Goal: Information Seeking & Learning: Compare options

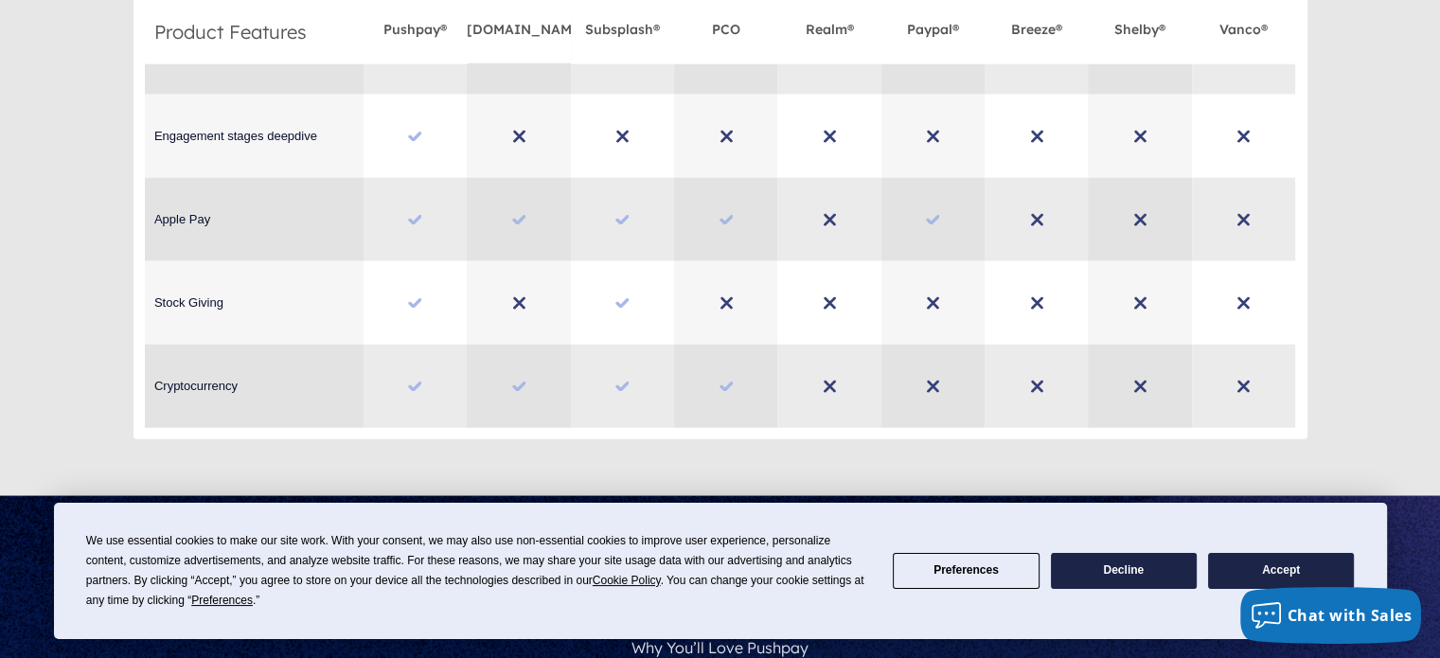
scroll to position [4913, 0]
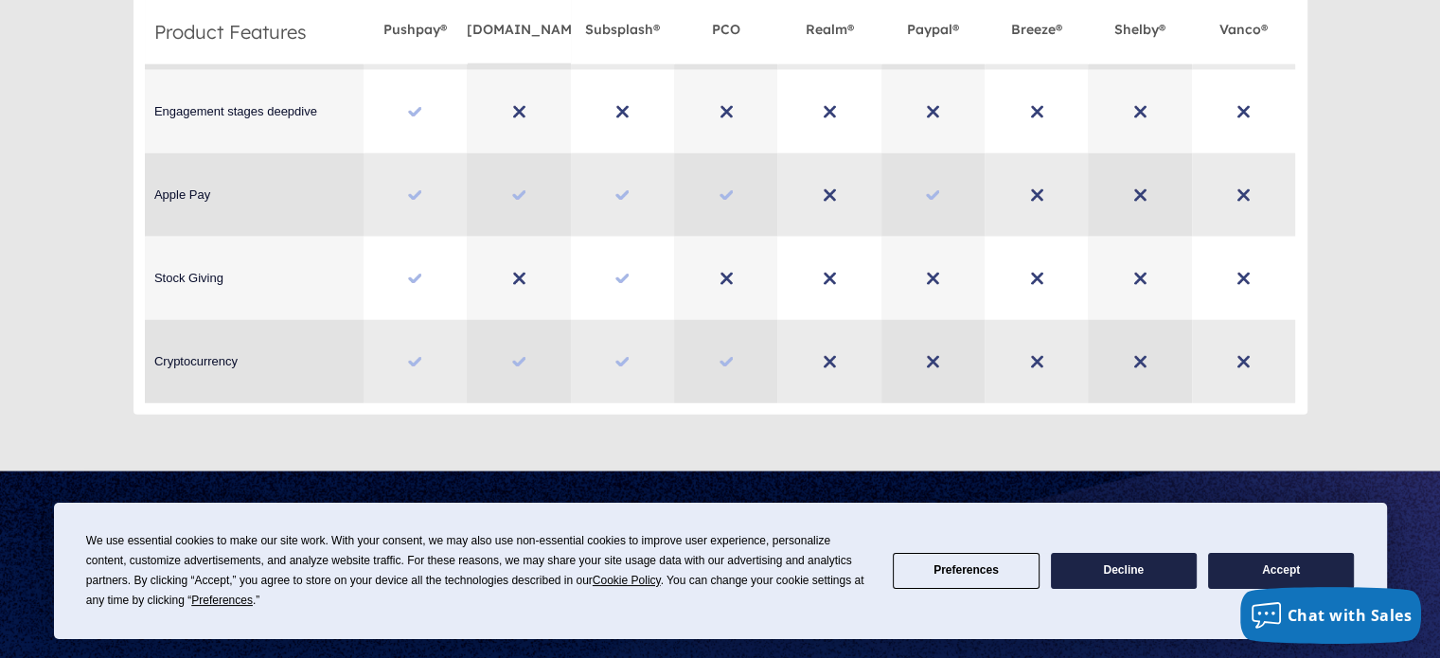
click at [1103, 567] on button "Decline" at bounding box center [1124, 571] width 146 height 37
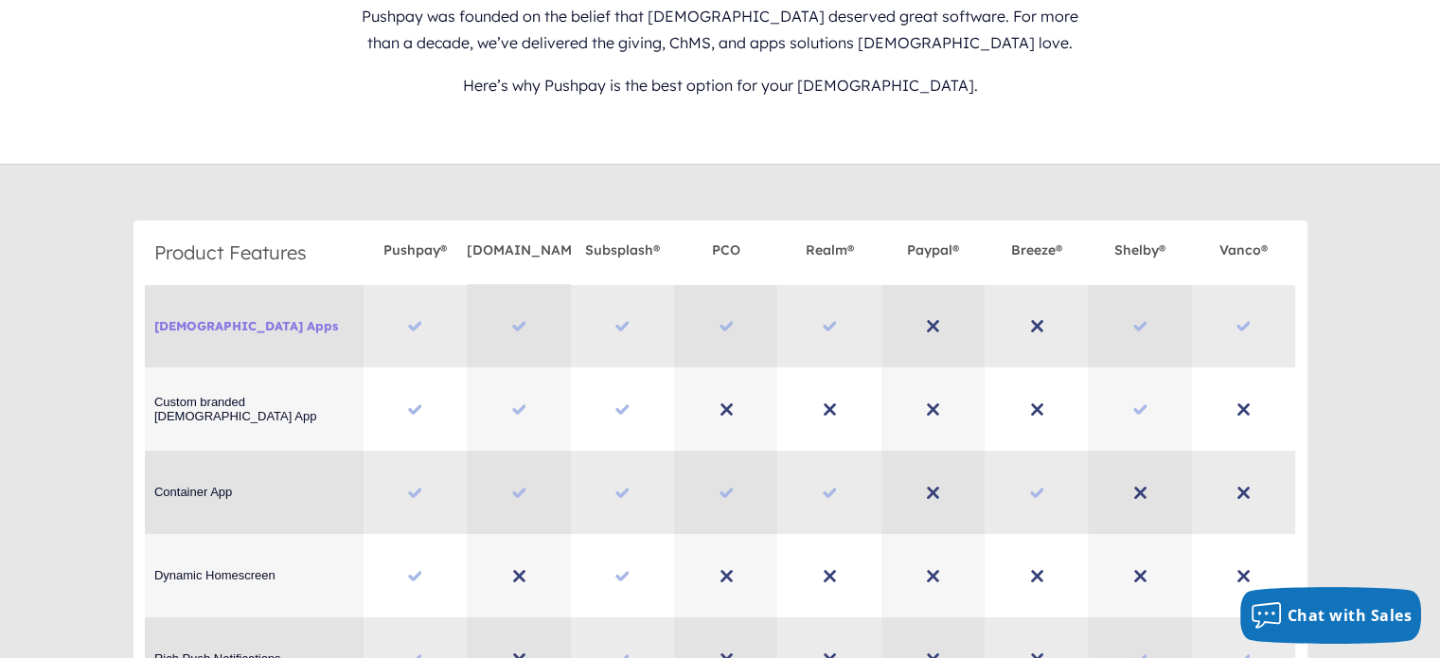
scroll to position [544, 0]
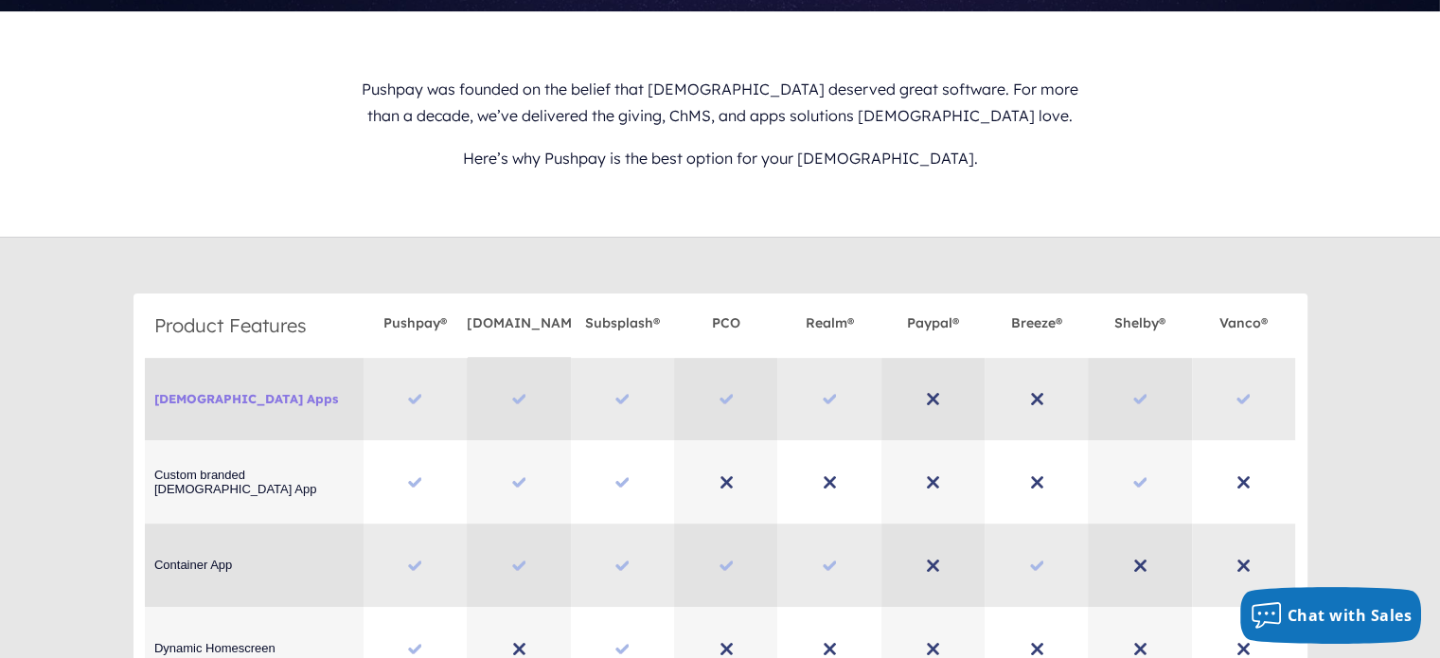
click at [572, 151] on p "Here’s why Pushpay is the best option for your [DEMOGRAPHIC_DATA]." at bounding box center [720, 158] width 753 height 43
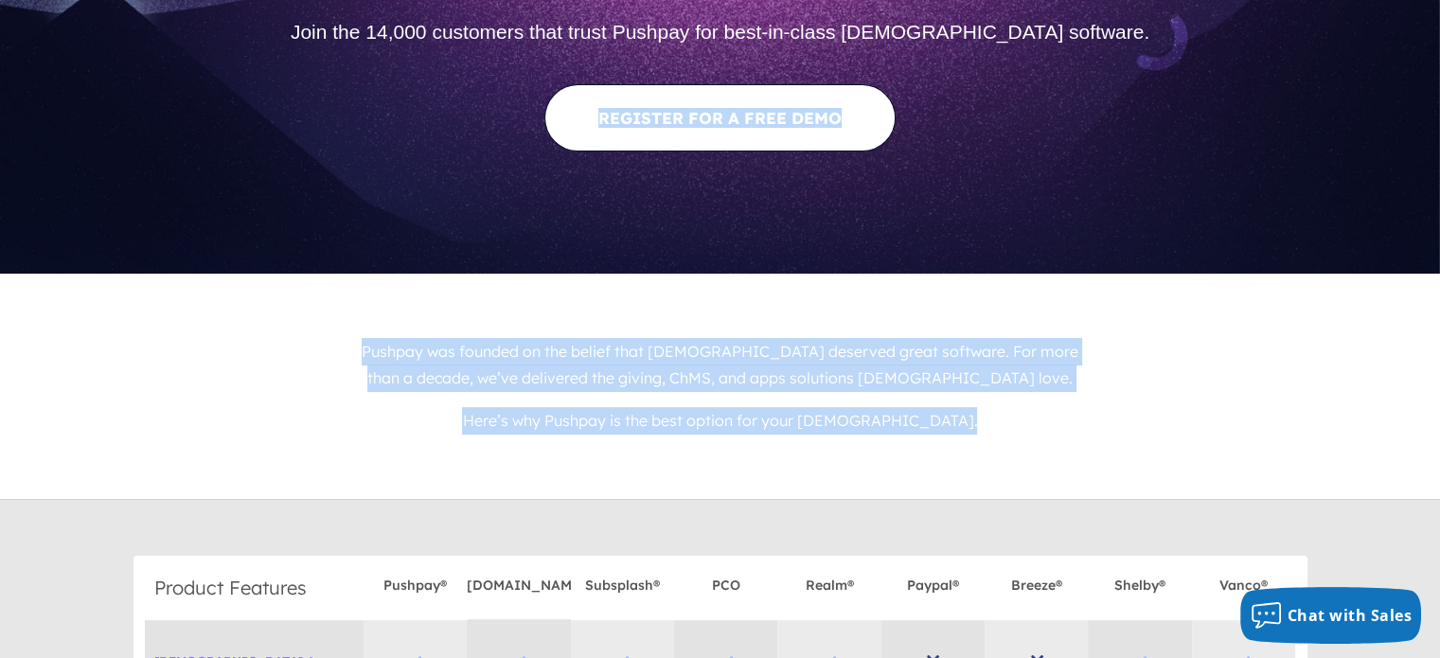
scroll to position [0, 0]
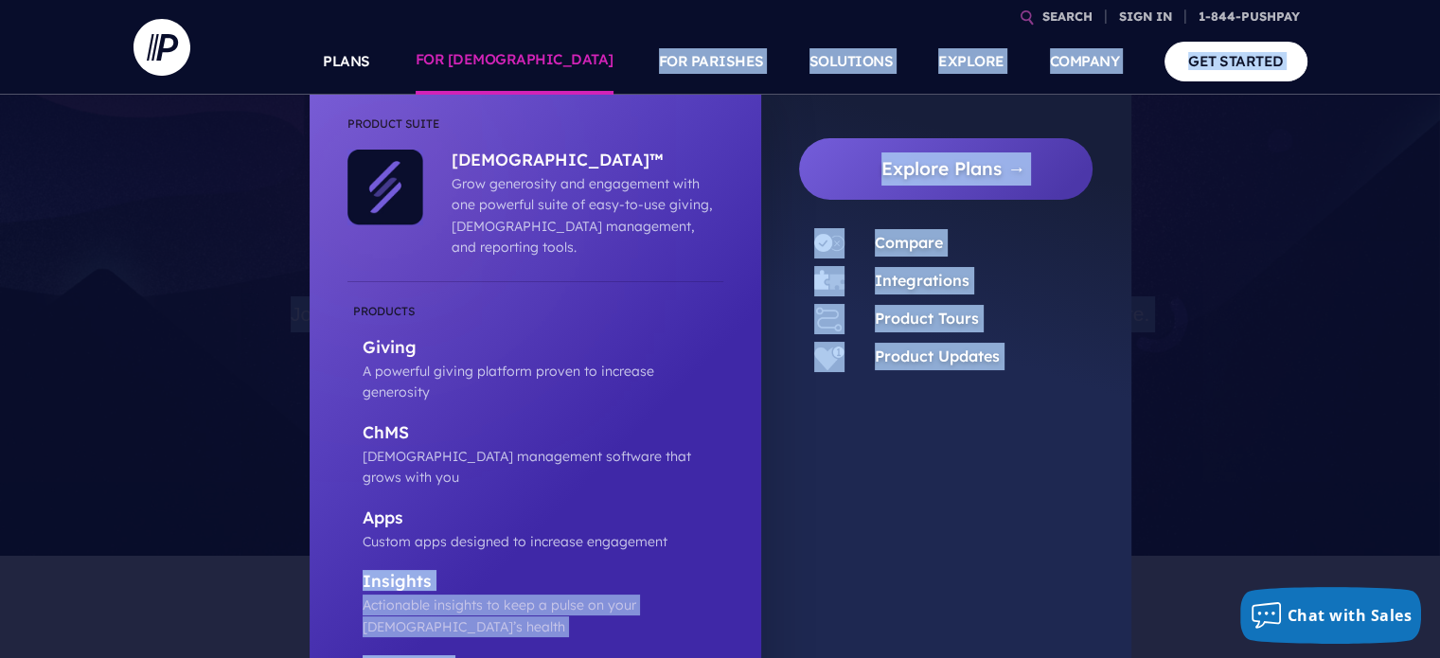
drag, startPoint x: 572, startPoint y: 151, endPoint x: 402, endPoint y: 505, distance: 391.6
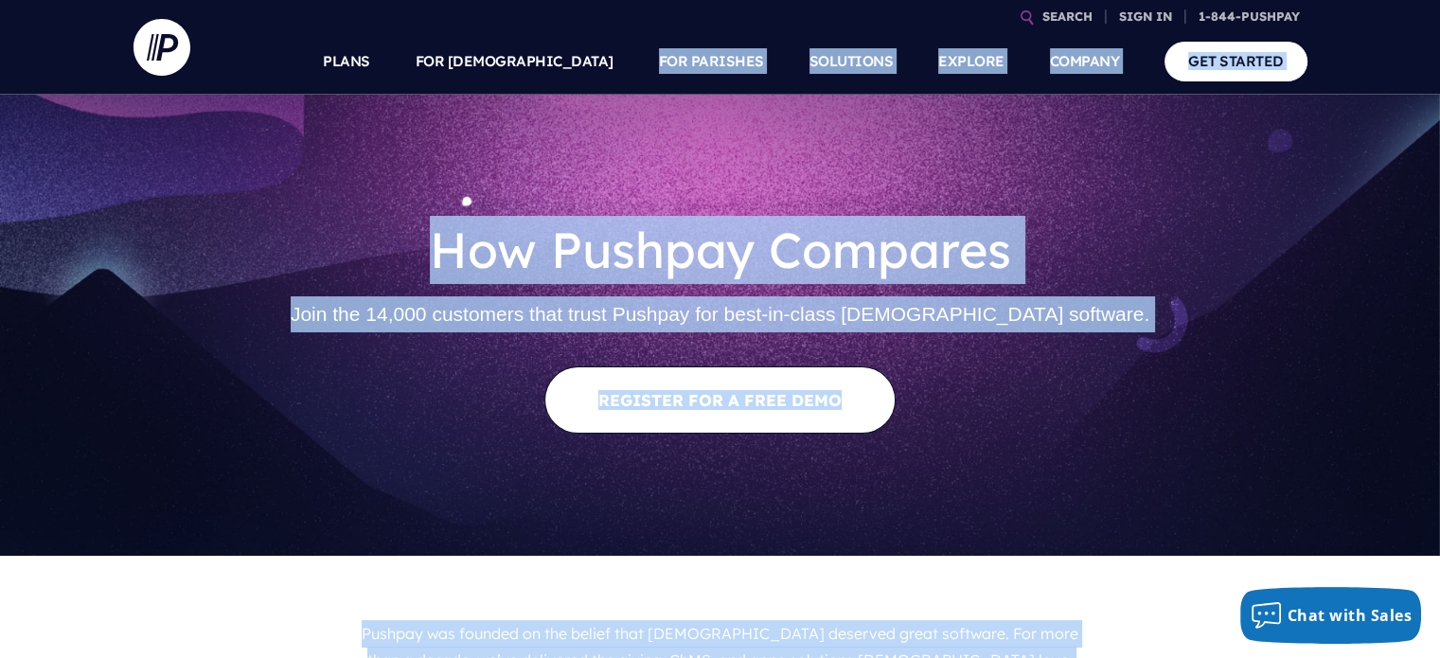
click at [409, 621] on p "Pushpay was founded on the belief that [DEMOGRAPHIC_DATA] deserved great softwa…" at bounding box center [720, 647] width 753 height 70
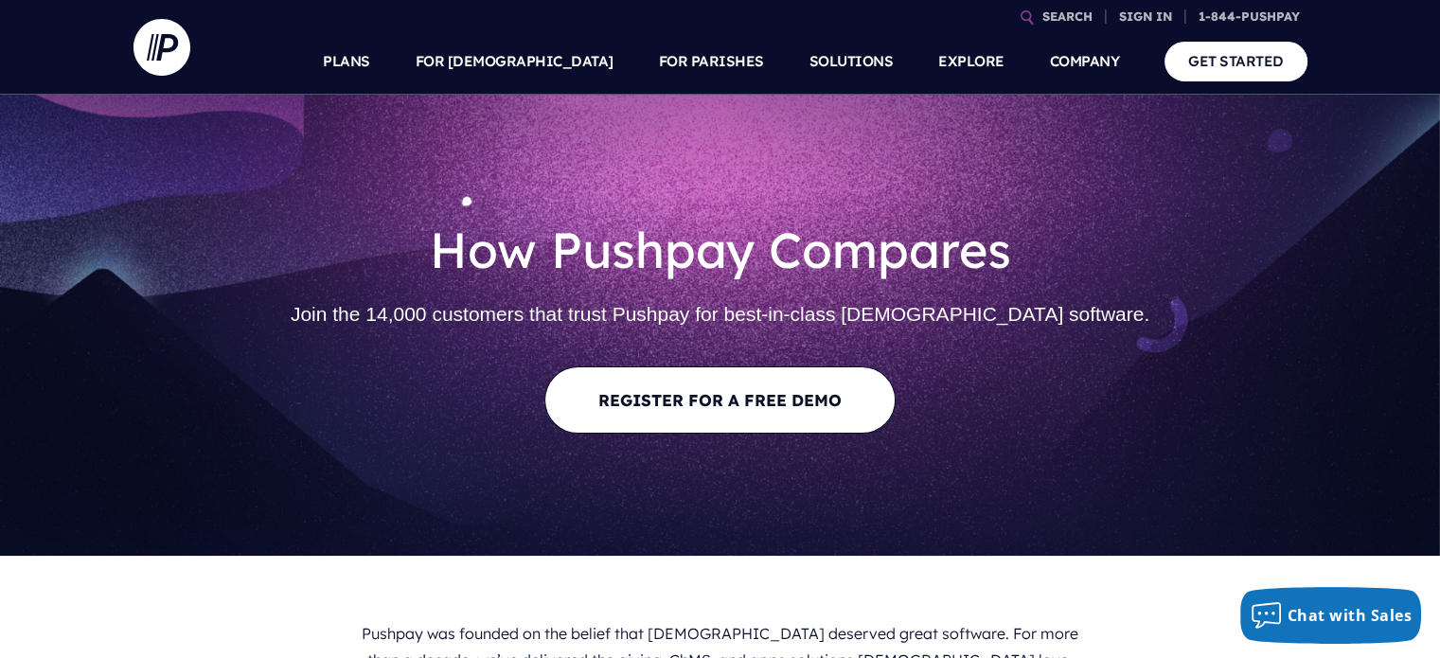
scroll to position [186, 0]
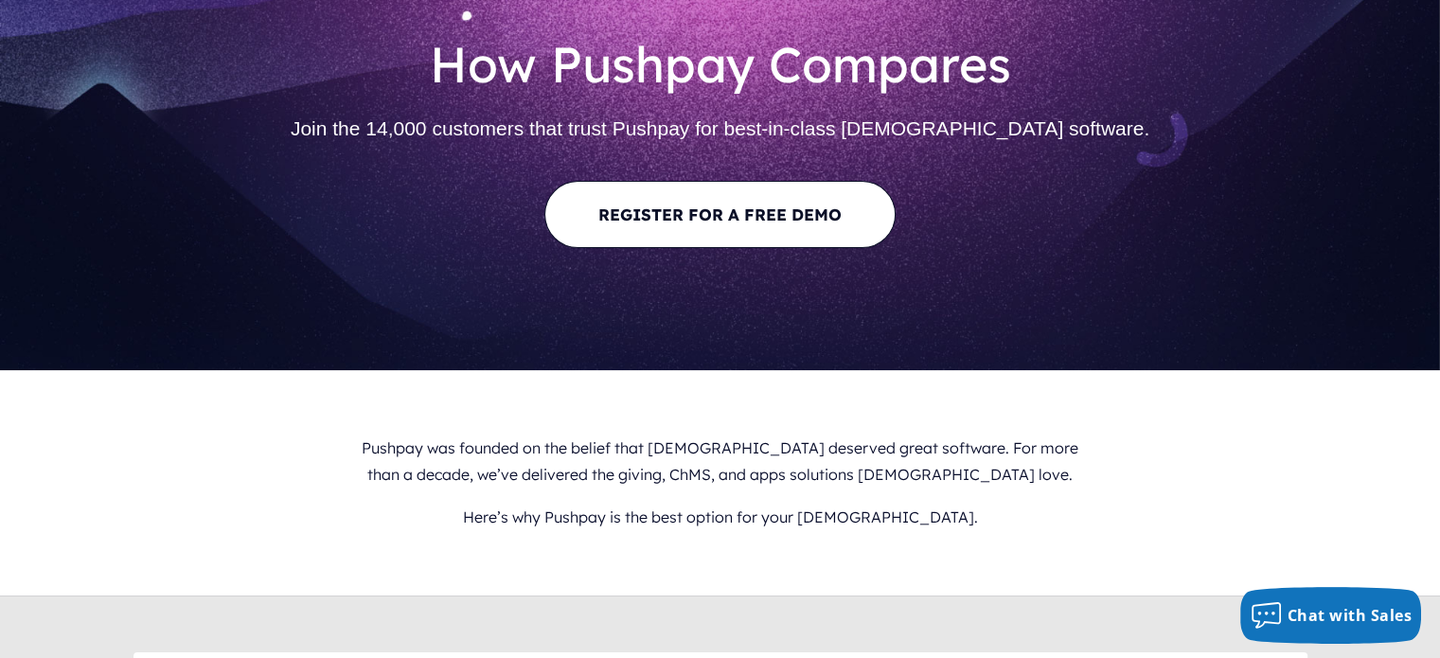
click at [423, 465] on p "Pushpay was founded on the belief that [DEMOGRAPHIC_DATA] deserved great softwa…" at bounding box center [720, 462] width 753 height 70
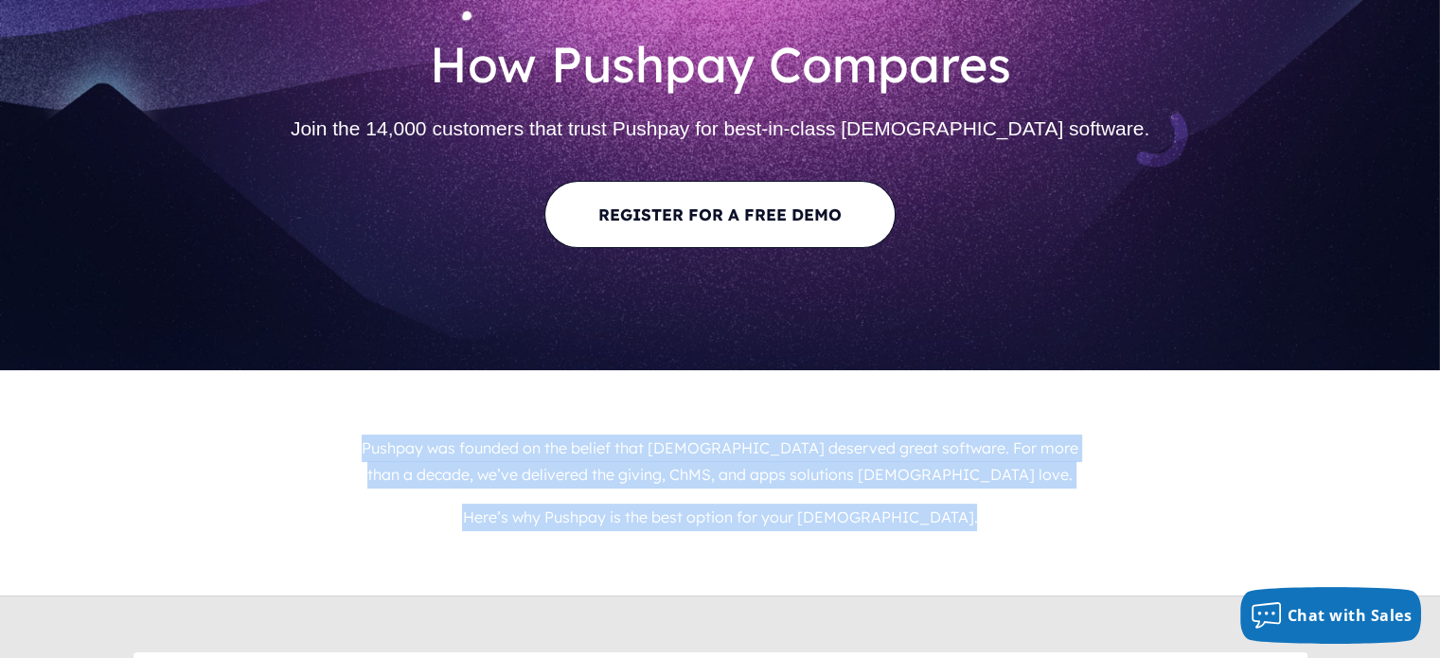
drag, startPoint x: 423, startPoint y: 465, endPoint x: 587, endPoint y: 522, distance: 173.3
click at [587, 522] on div "Pushpay was founded on the belief that [DEMOGRAPHIC_DATA] deserved great softwa…" at bounding box center [720, 483] width 753 height 112
click at [587, 522] on p "Here’s why Pushpay is the best option for your [DEMOGRAPHIC_DATA]." at bounding box center [720, 517] width 753 height 43
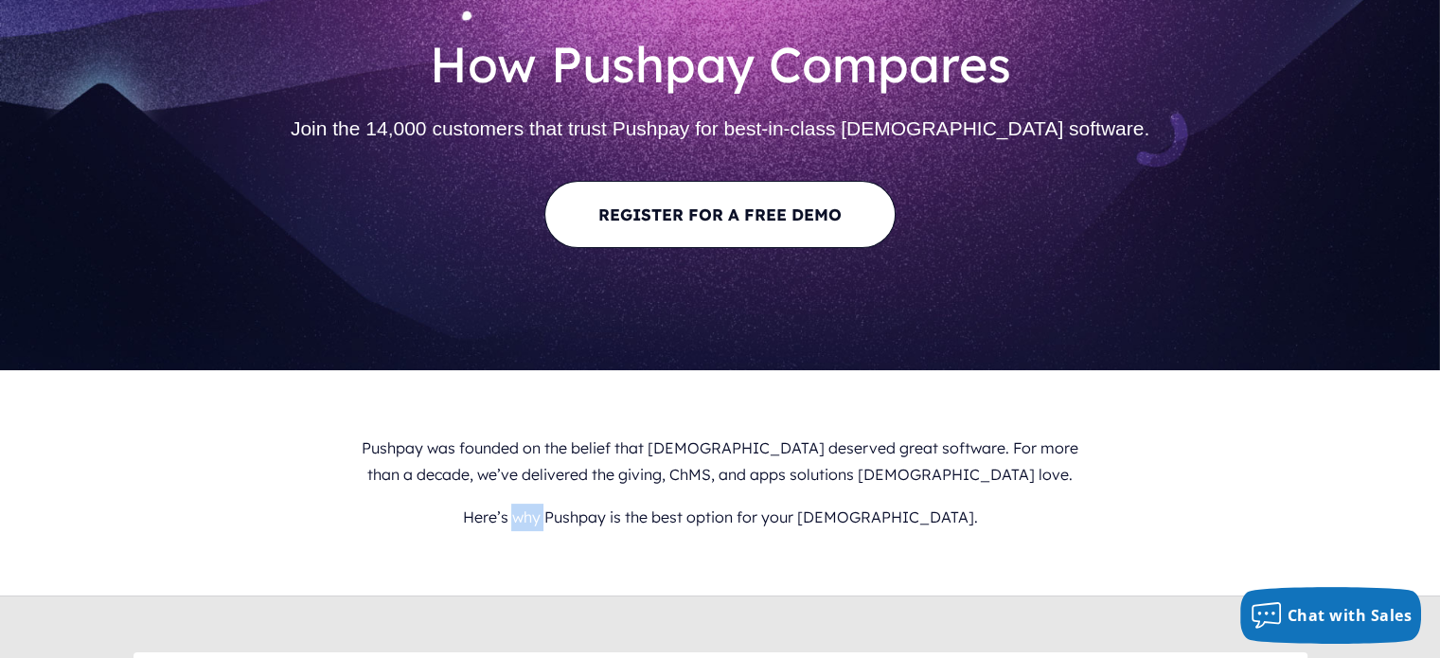
click at [587, 522] on p "Here’s why Pushpay is the best option for your [DEMOGRAPHIC_DATA]." at bounding box center [720, 517] width 753 height 43
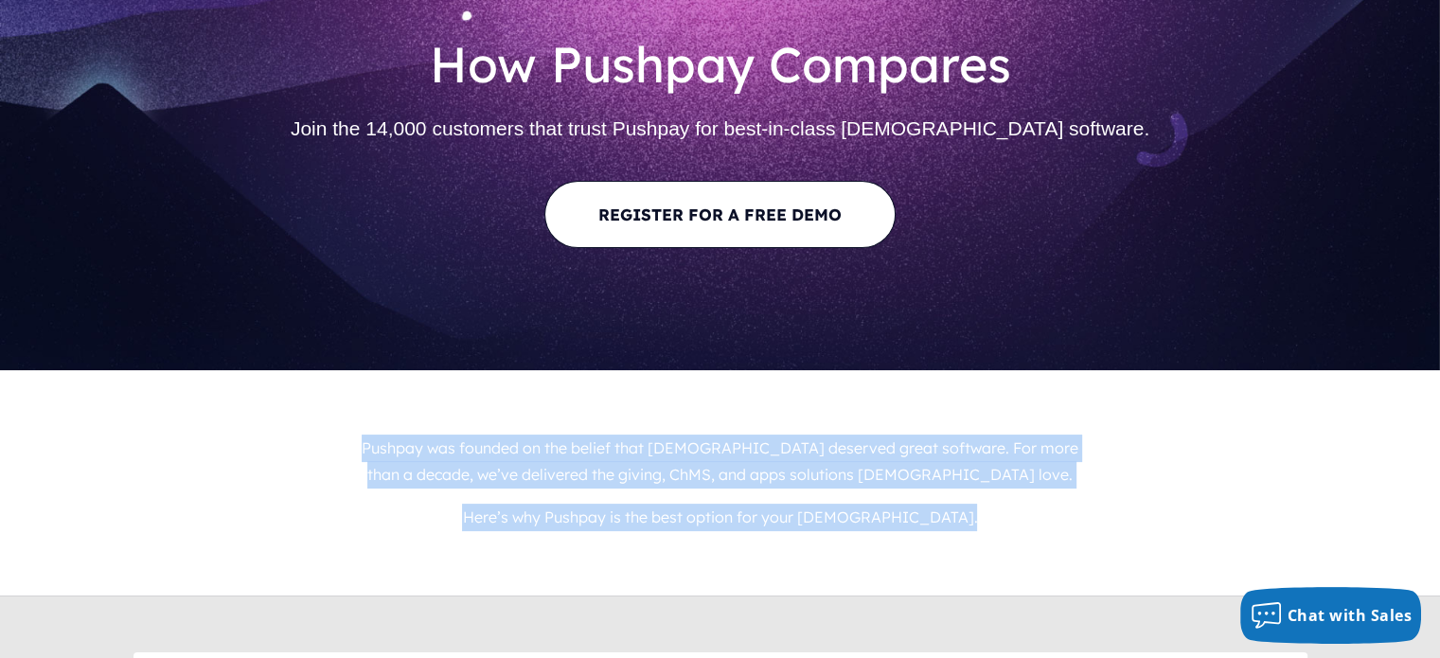
drag, startPoint x: 587, startPoint y: 522, endPoint x: 535, endPoint y: 446, distance: 91.9
click at [535, 446] on div "Pushpay was founded on the belief that [DEMOGRAPHIC_DATA] deserved great softwa…" at bounding box center [720, 483] width 753 height 112
click at [535, 446] on p "Pushpay was founded on the belief that [DEMOGRAPHIC_DATA] deserved great softwa…" at bounding box center [720, 462] width 753 height 70
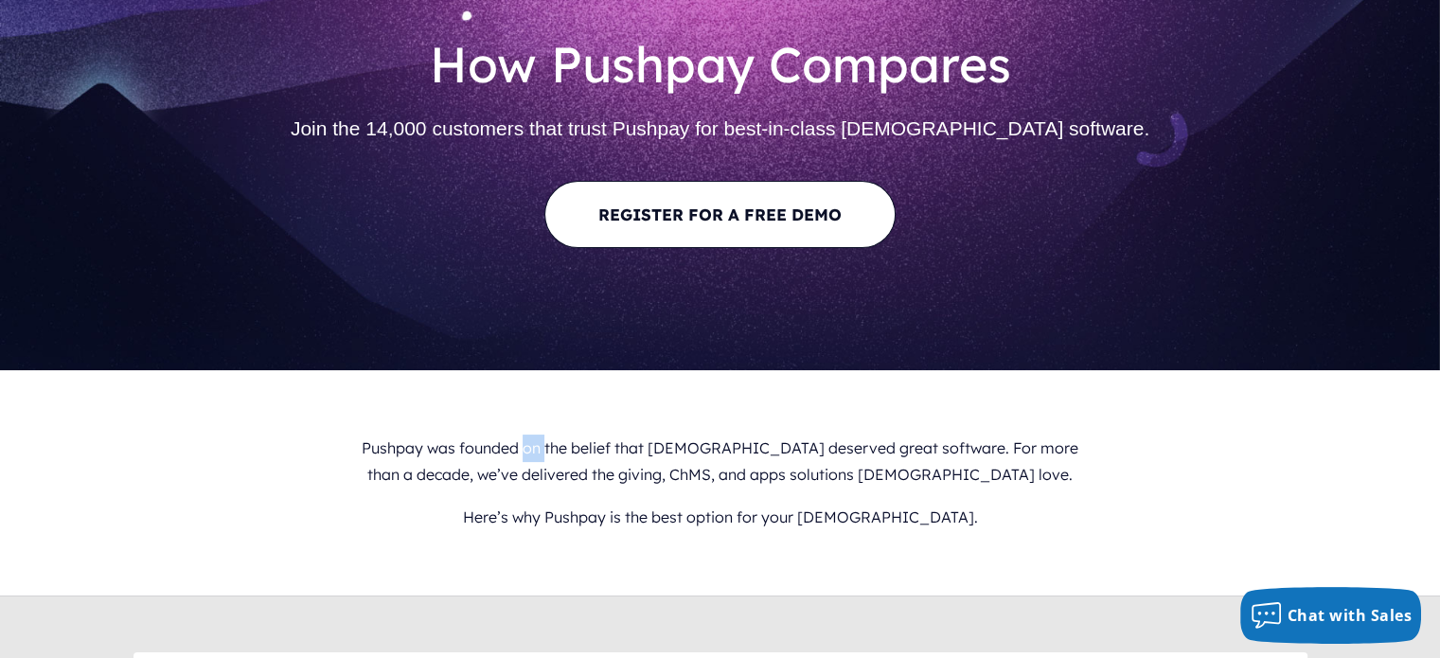
click at [535, 446] on p "Pushpay was founded on the belief that [DEMOGRAPHIC_DATA] deserved great softwa…" at bounding box center [720, 462] width 753 height 70
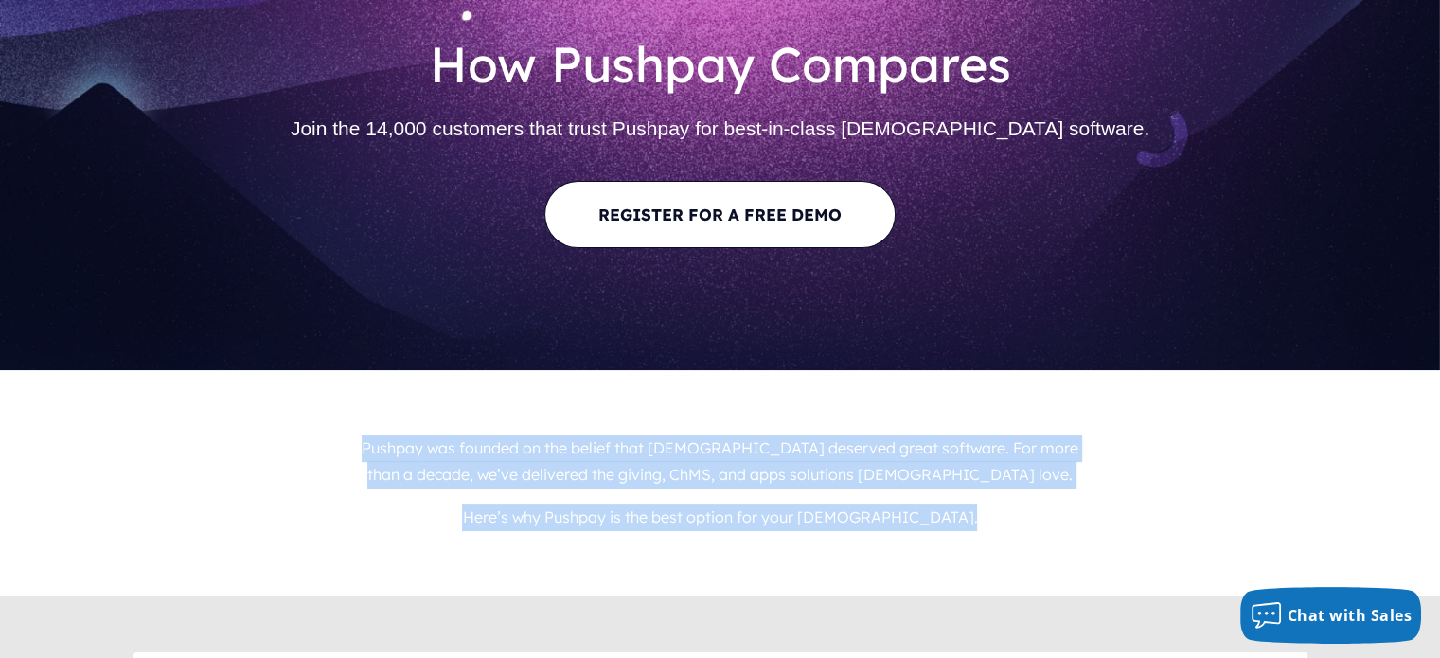
drag, startPoint x: 535, startPoint y: 446, endPoint x: 580, endPoint y: 546, distance: 110.1
click at [580, 546] on div "Pushpay was founded on the belief that [DEMOGRAPHIC_DATA] deserved great softwa…" at bounding box center [720, 482] width 1440 height 225
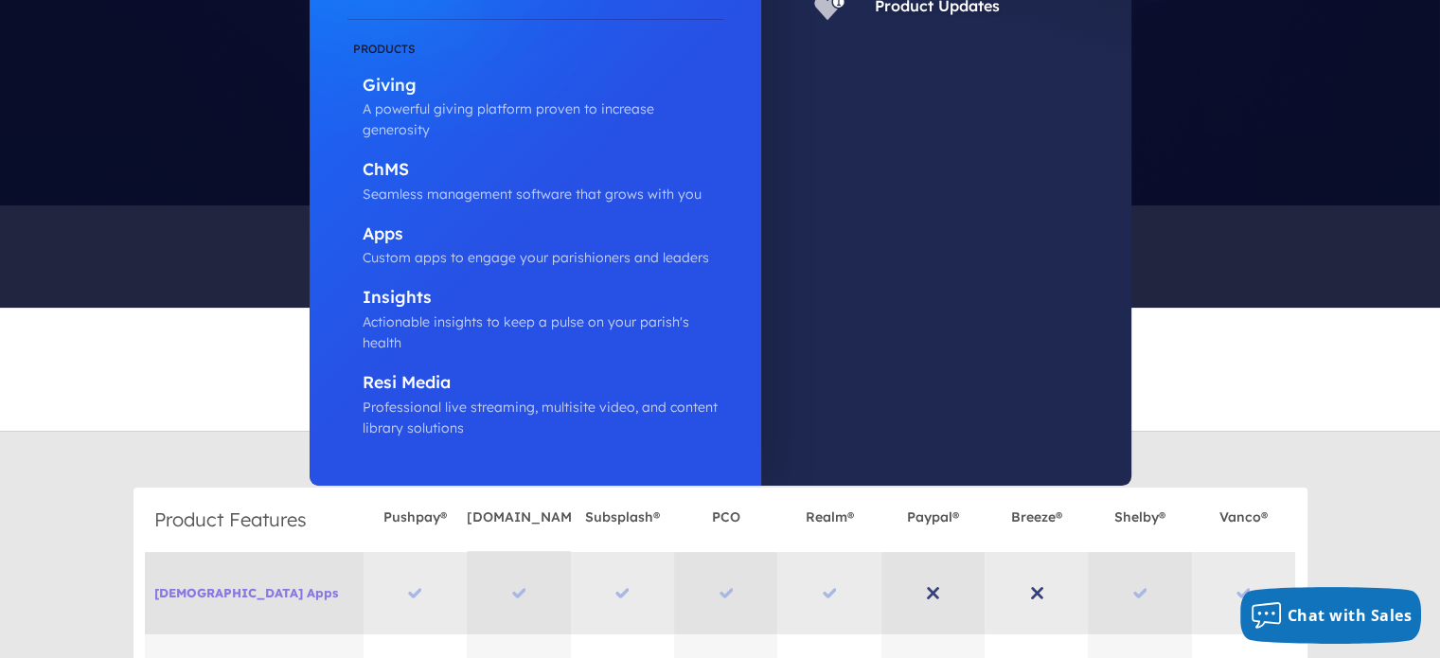
scroll to position [367, 0]
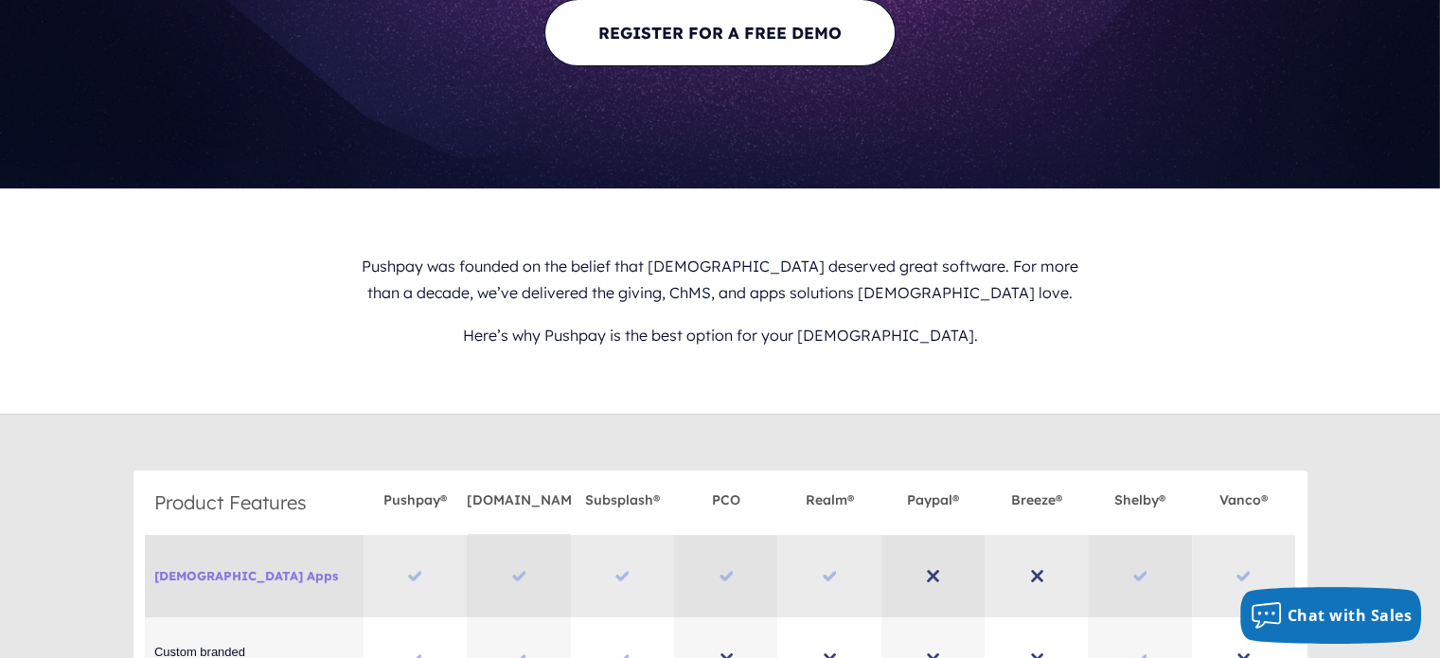
click at [235, 411] on div "Pushpay was founded on the belief that [DEMOGRAPHIC_DATA] deserved great softwa…" at bounding box center [720, 300] width 1440 height 225
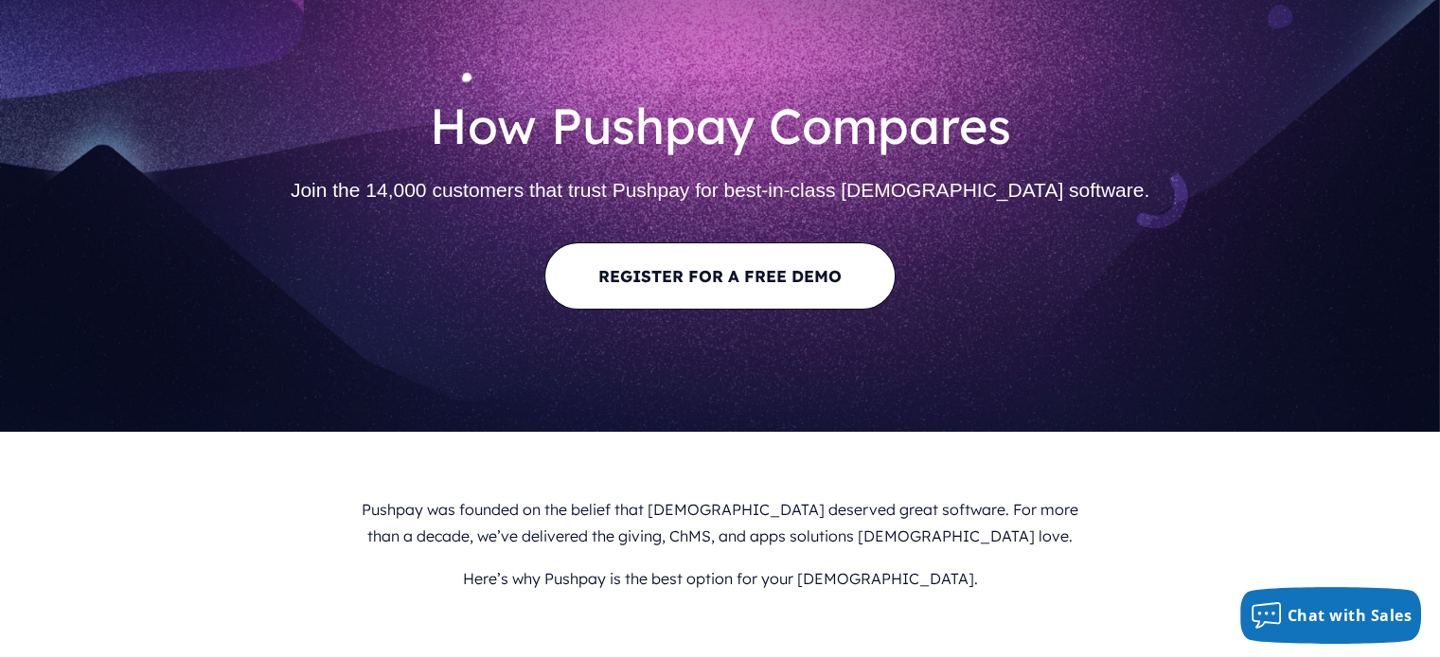
scroll to position [0, 0]
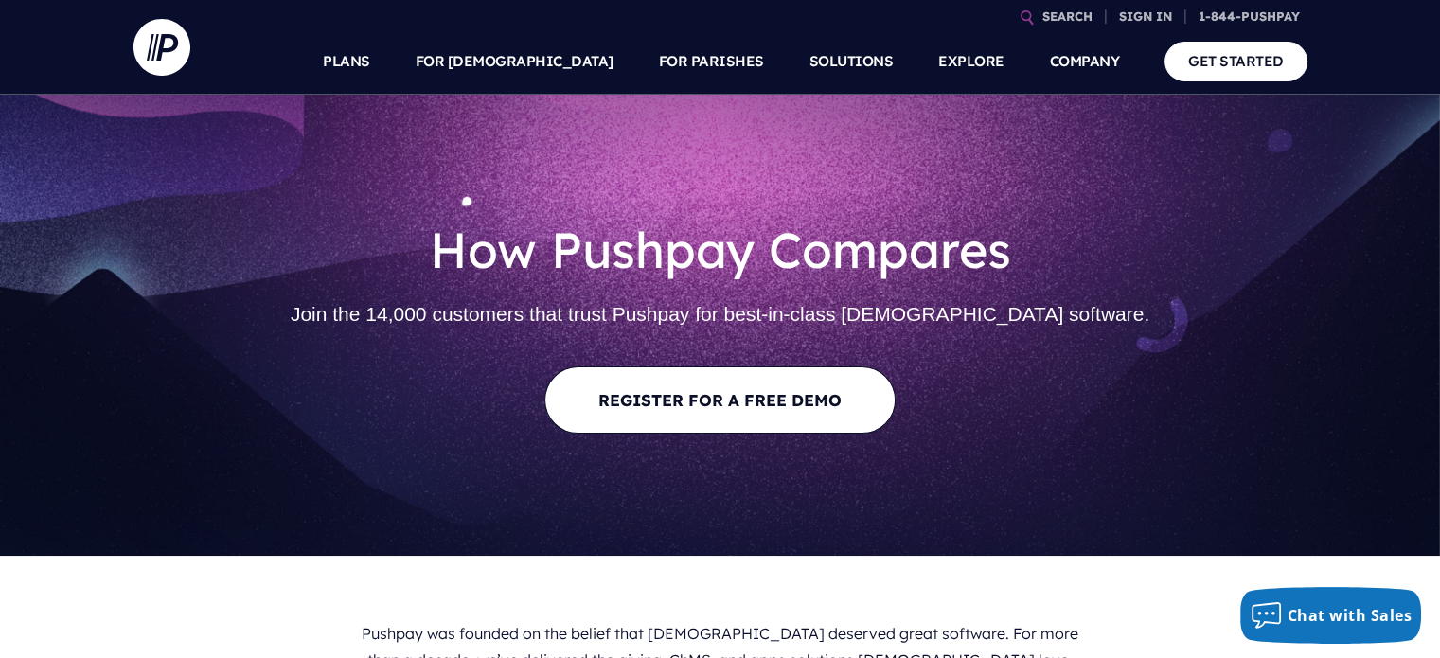
click at [474, 313] on h2 "Join the 14,000 customers that trust Pushpay for best-in-class [DEMOGRAPHIC_DAT…" at bounding box center [720, 314] width 1143 height 51
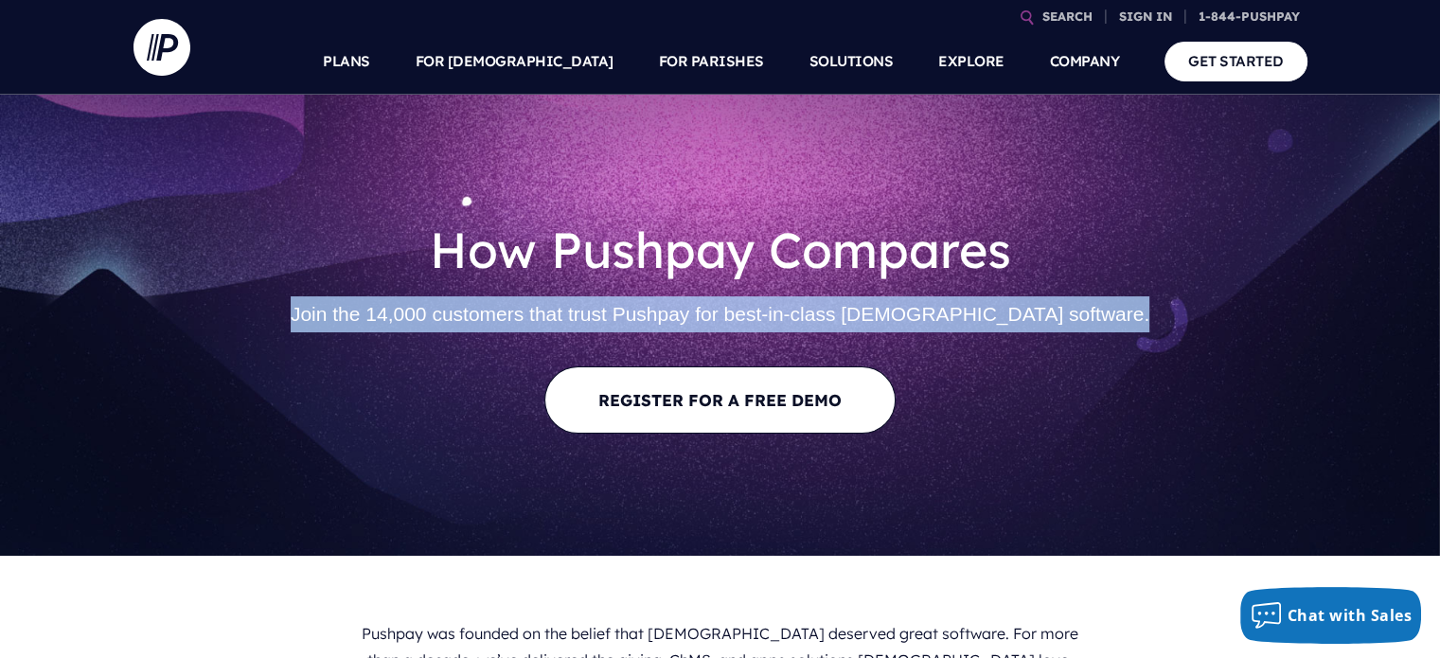
click at [474, 313] on h2 "Join the 14,000 customers that trust Pushpay for best-in-class [DEMOGRAPHIC_DAT…" at bounding box center [720, 314] width 1143 height 51
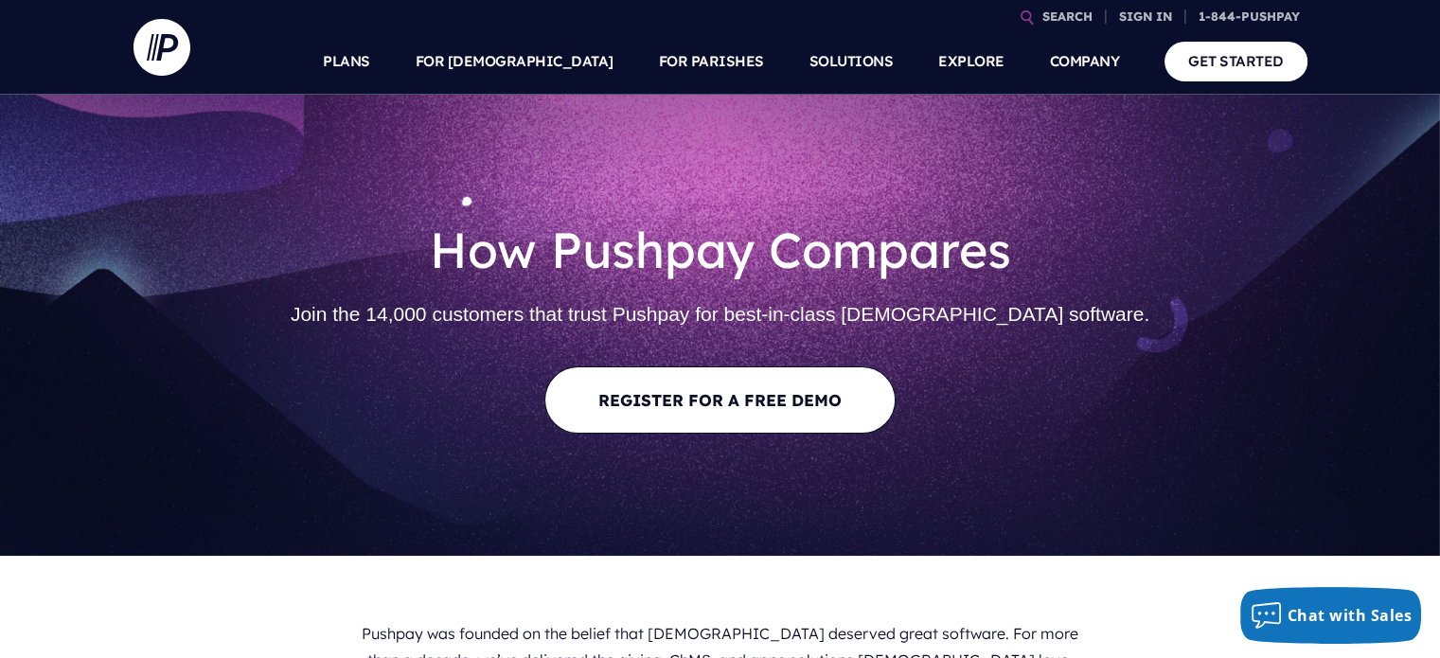
click at [461, 215] on h1 "How Pushpay Compares" at bounding box center [720, 245] width 1143 height 88
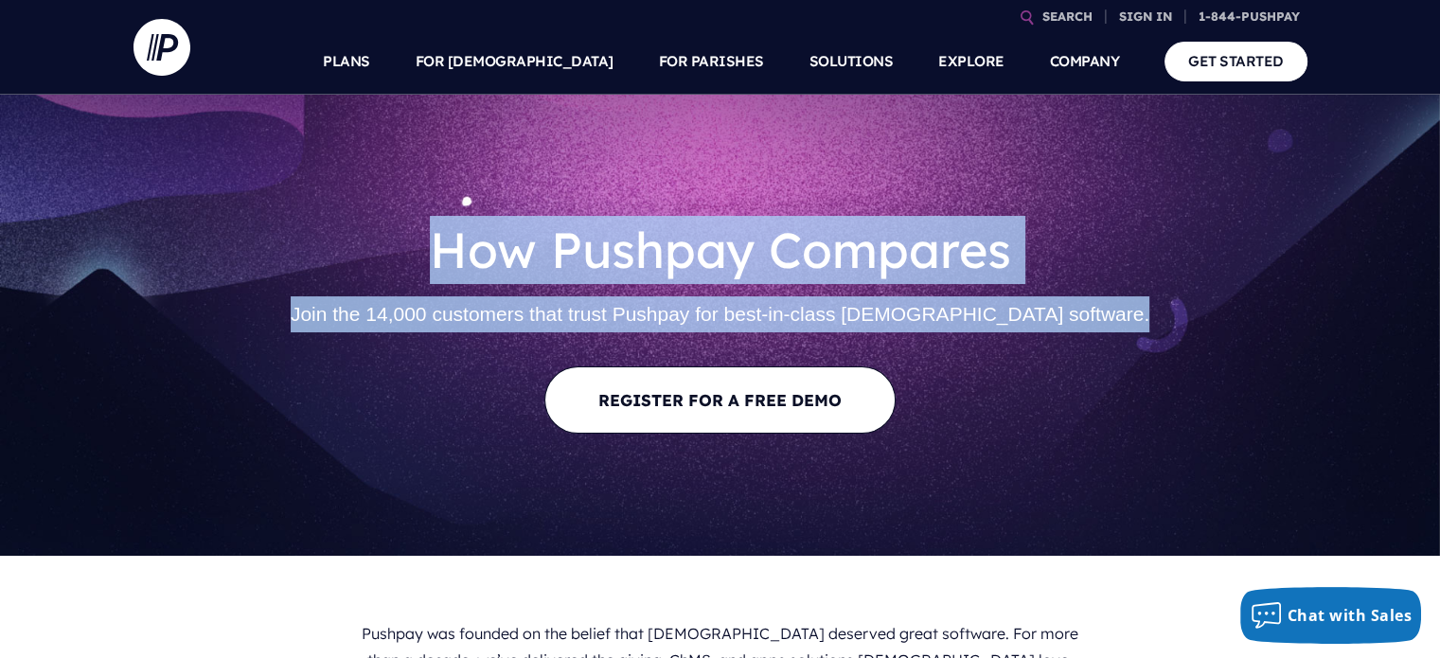
drag, startPoint x: 461, startPoint y: 215, endPoint x: 498, endPoint y: 313, distance: 105.1
click at [498, 313] on div "How Pushpay Compares Join the 14,000 customers that trust Pushpay for best-in-c…" at bounding box center [720, 325] width 1143 height 279
click at [498, 313] on h2 "Join the 14,000 customers that trust Pushpay for best-in-class [DEMOGRAPHIC_DAT…" at bounding box center [720, 314] width 1143 height 51
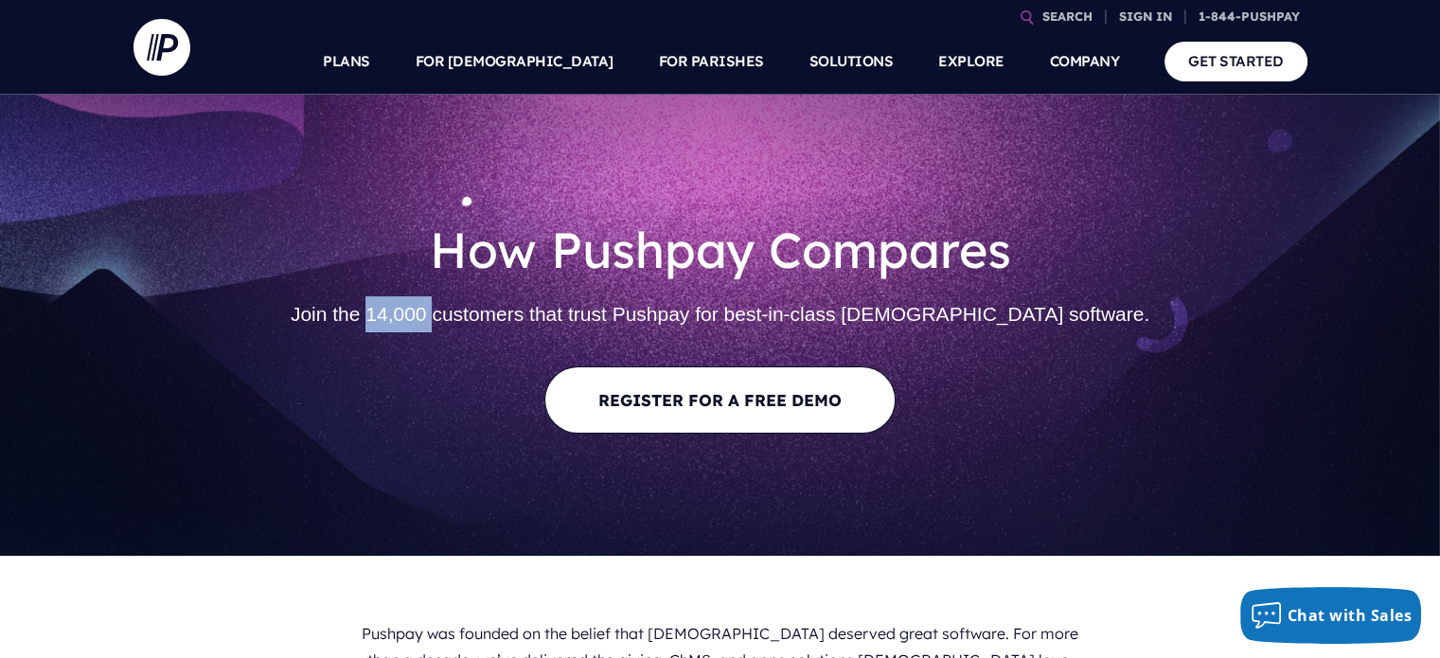
click at [498, 313] on h2 "Join the 14,000 customers that trust Pushpay for best-in-class [DEMOGRAPHIC_DAT…" at bounding box center [720, 314] width 1143 height 51
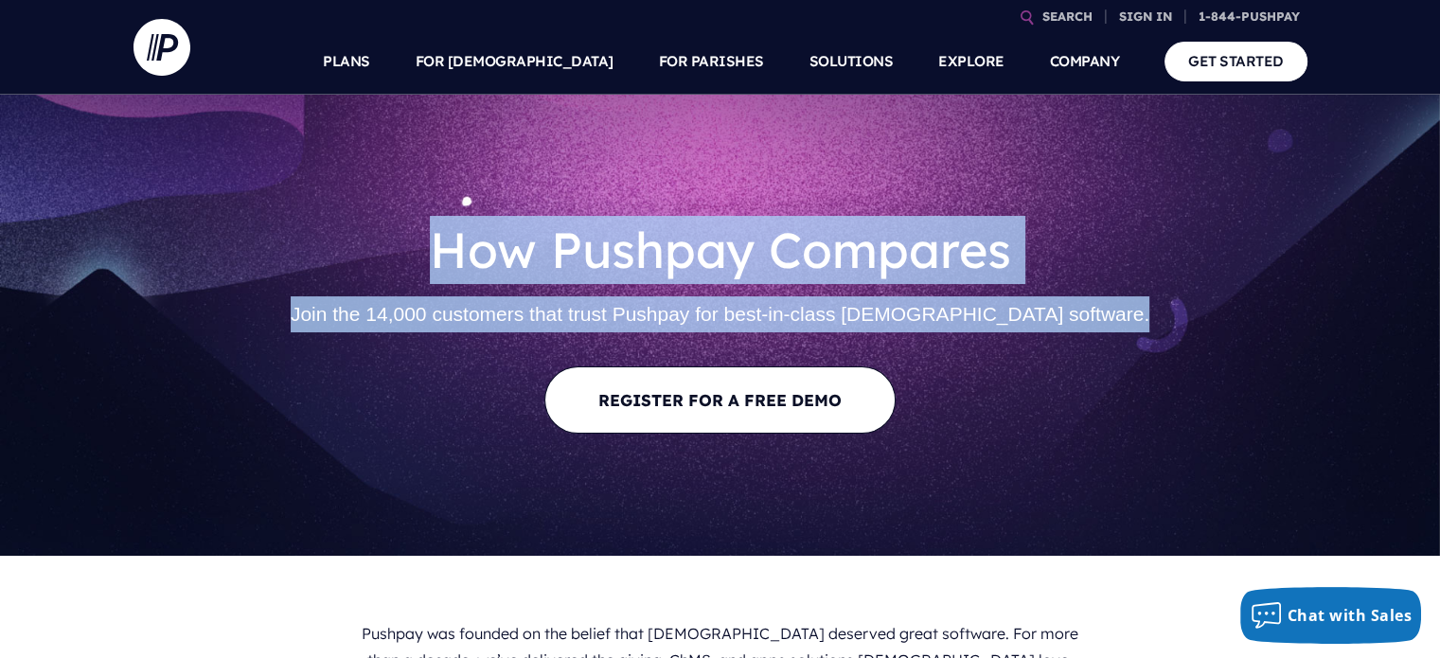
drag, startPoint x: 498, startPoint y: 313, endPoint x: 469, endPoint y: 184, distance: 132.7
click at [469, 184] on div "How Pushpay Compares Join the 14,000 customers that trust Pushpay for best-in-c…" at bounding box center [720, 325] width 1174 height 310
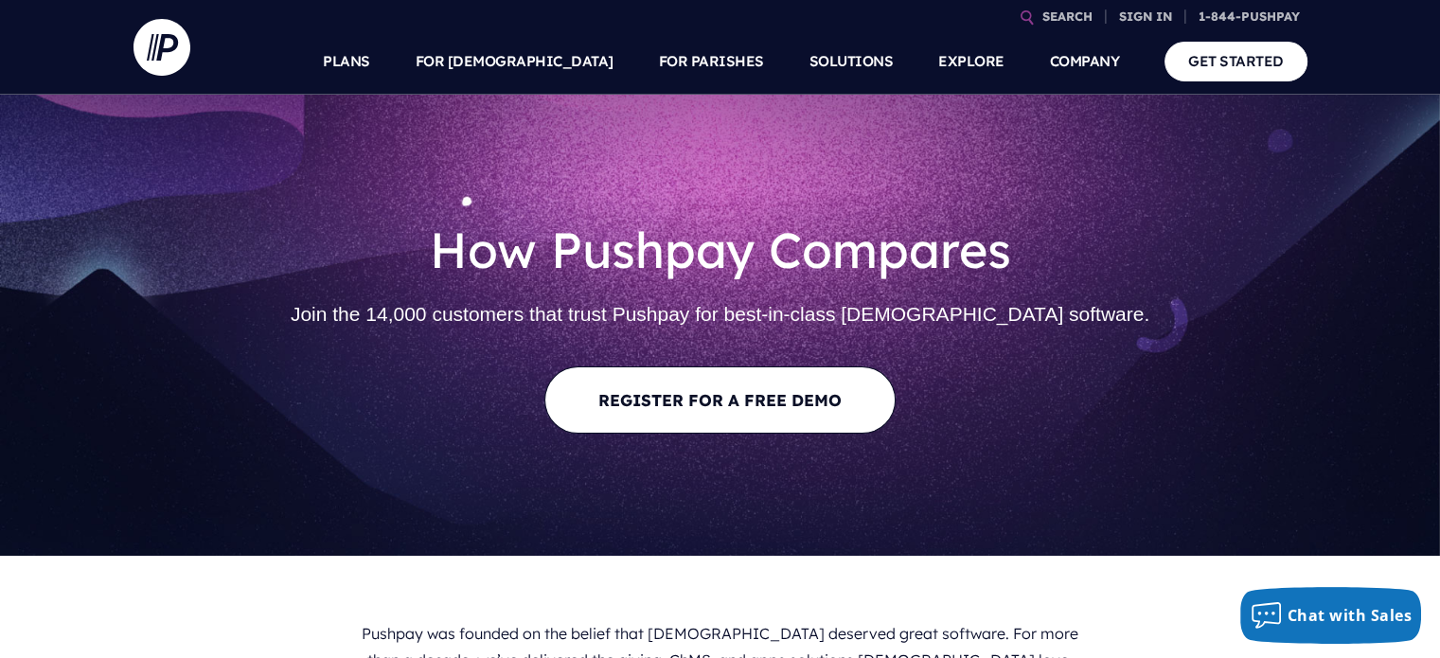
click at [469, 184] on div "How Pushpay Compares Join the 14,000 customers that trust Pushpay for best-in-c…" at bounding box center [720, 325] width 1174 height 310
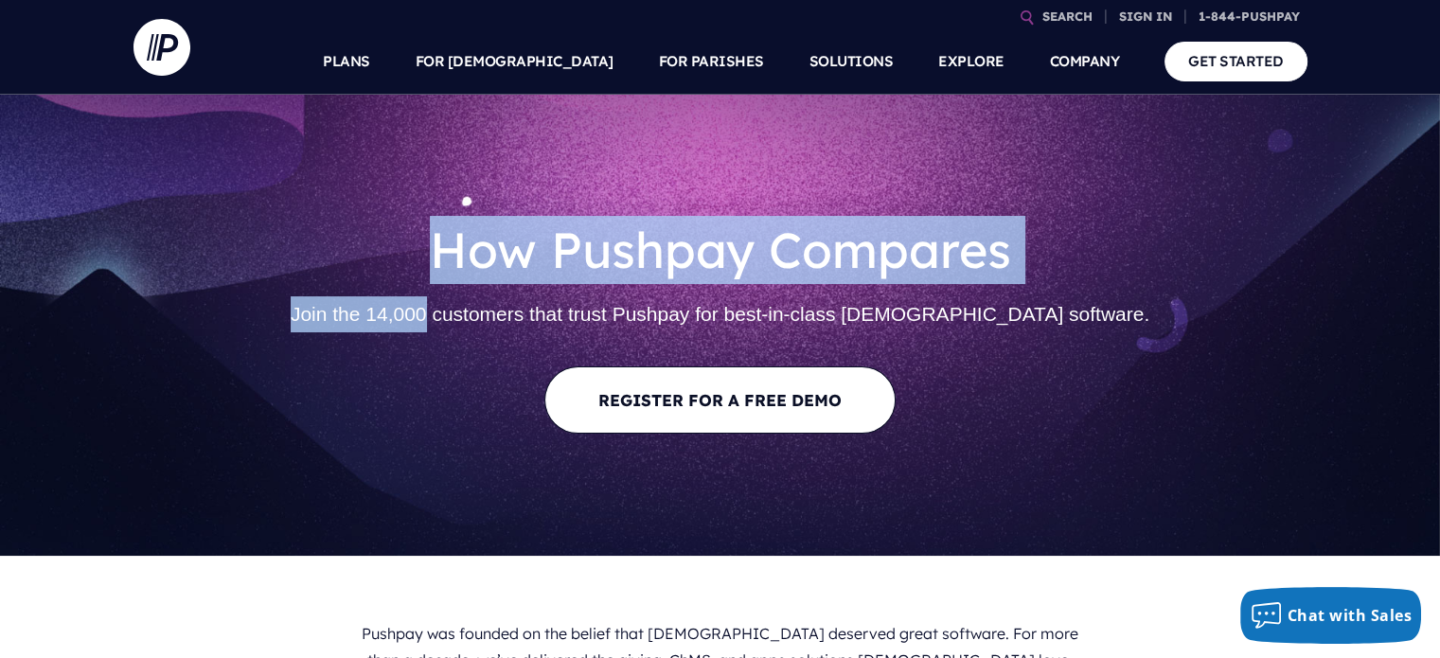
drag, startPoint x: 469, startPoint y: 184, endPoint x: 474, endPoint y: 325, distance: 141.1
click at [474, 325] on div "How Pushpay Compares Join the 14,000 customers that trust Pushpay for best-in-c…" at bounding box center [720, 325] width 1174 height 310
click at [474, 325] on h2 "Join the 14,000 customers that trust Pushpay for best-in-class [DEMOGRAPHIC_DAT…" at bounding box center [720, 314] width 1143 height 51
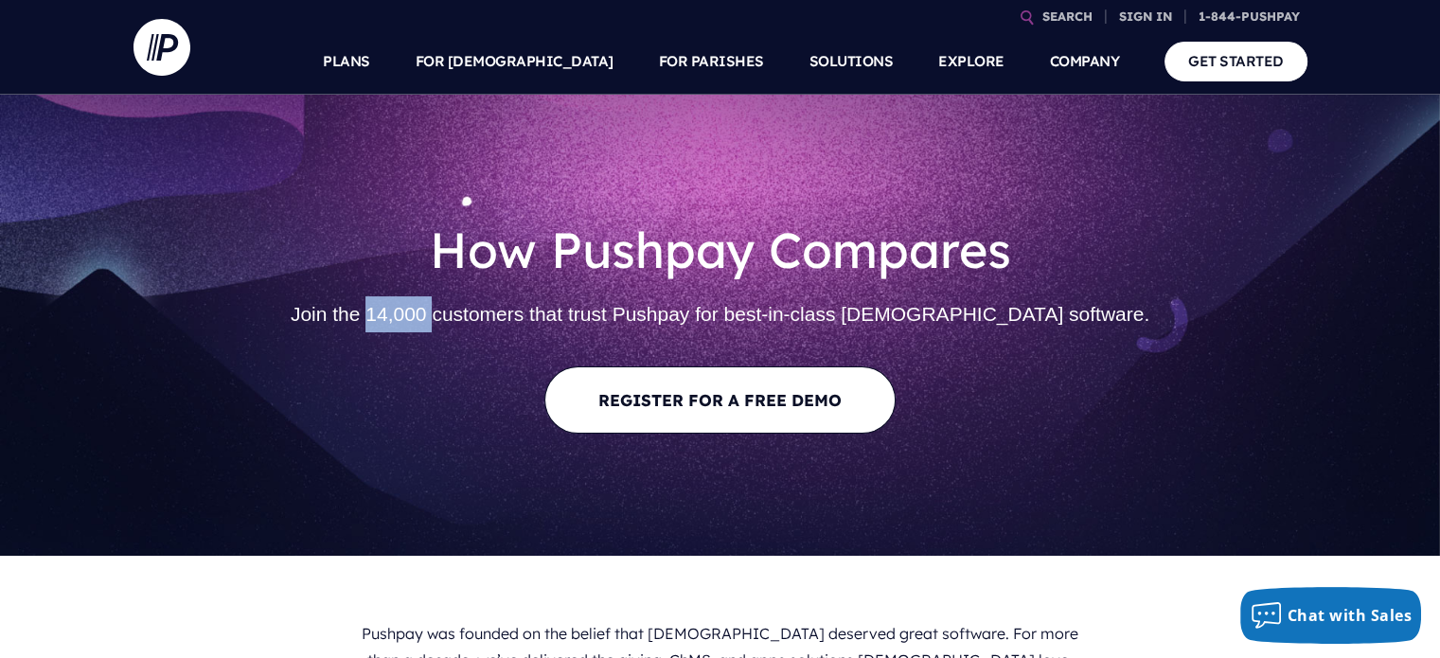
click at [474, 325] on h2 "Join the 14,000 customers that trust Pushpay for best-in-class [DEMOGRAPHIC_DAT…" at bounding box center [720, 314] width 1143 height 51
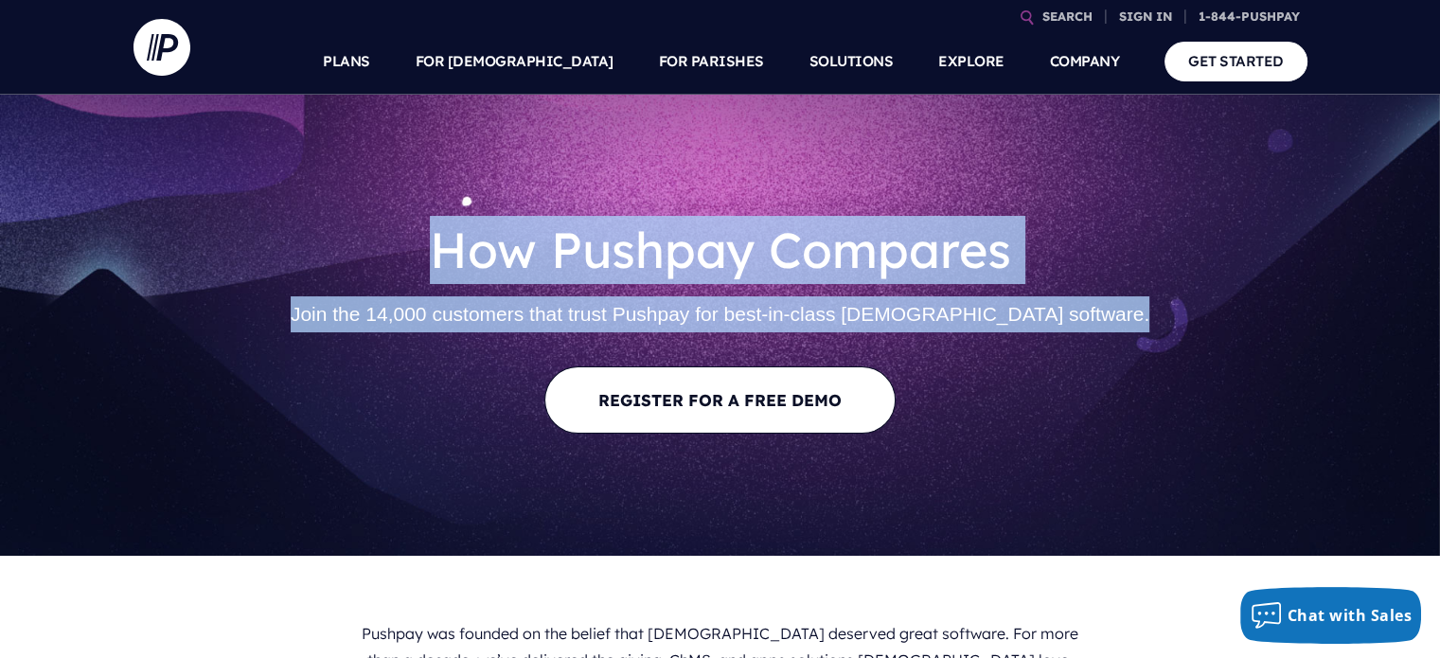
drag, startPoint x: 474, startPoint y: 325, endPoint x: 460, endPoint y: 269, distance: 57.6
click at [460, 269] on div "How Pushpay Compares Join the 14,000 customers that trust Pushpay for best-in-c…" at bounding box center [720, 325] width 1143 height 279
